Goal: Information Seeking & Learning: Learn about a topic

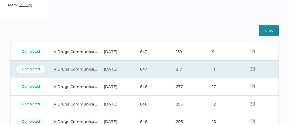
scroll to position [42, 0]
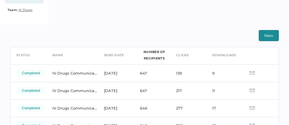
scroll to position [31, 0]
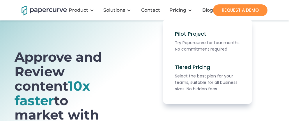
click at [177, 10] on div "Pricing" at bounding box center [178, 10] width 17 height 6
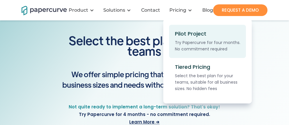
click at [184, 35] on div "Pilot Project" at bounding box center [190, 34] width 31 height 6
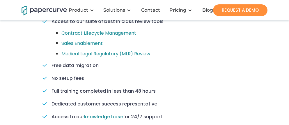
scroll to position [415, 0]
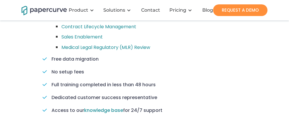
drag, startPoint x: 43, startPoint y: 53, endPoint x: 166, endPoint y: 114, distance: 137.0
click at [166, 114] on div "Our four month pilot project is risk-free and offers everything you need to mak…" at bounding box center [145, 49] width 205 height 139
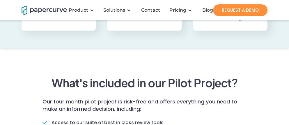
scroll to position [307, 0]
copy div "Our four month pilot project is risk-free and offers everything you need to mak…"
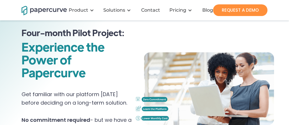
scroll to position [0, 0]
